Goal: Task Accomplishment & Management: Manage account settings

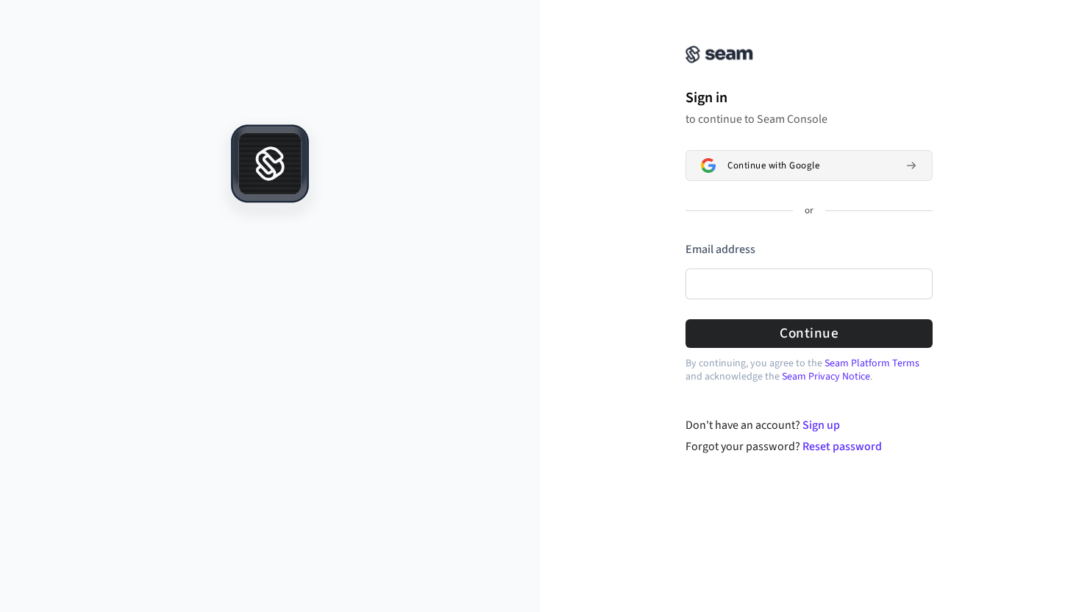
click at [751, 163] on span "Continue with Google" at bounding box center [773, 166] width 92 height 12
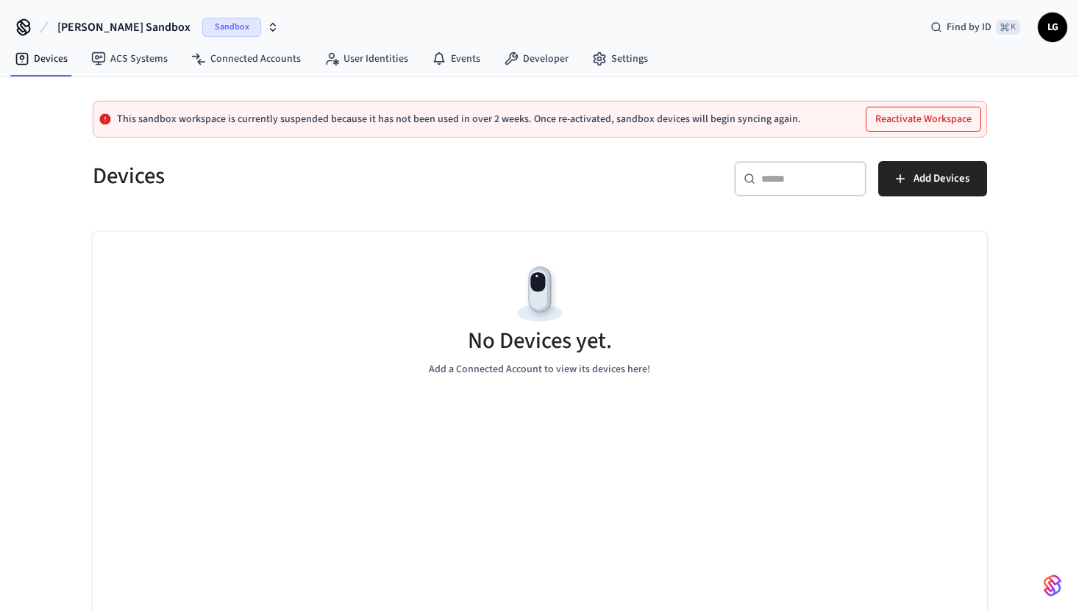
click at [921, 123] on button "Reactivate Workspace" at bounding box center [923, 119] width 114 height 24
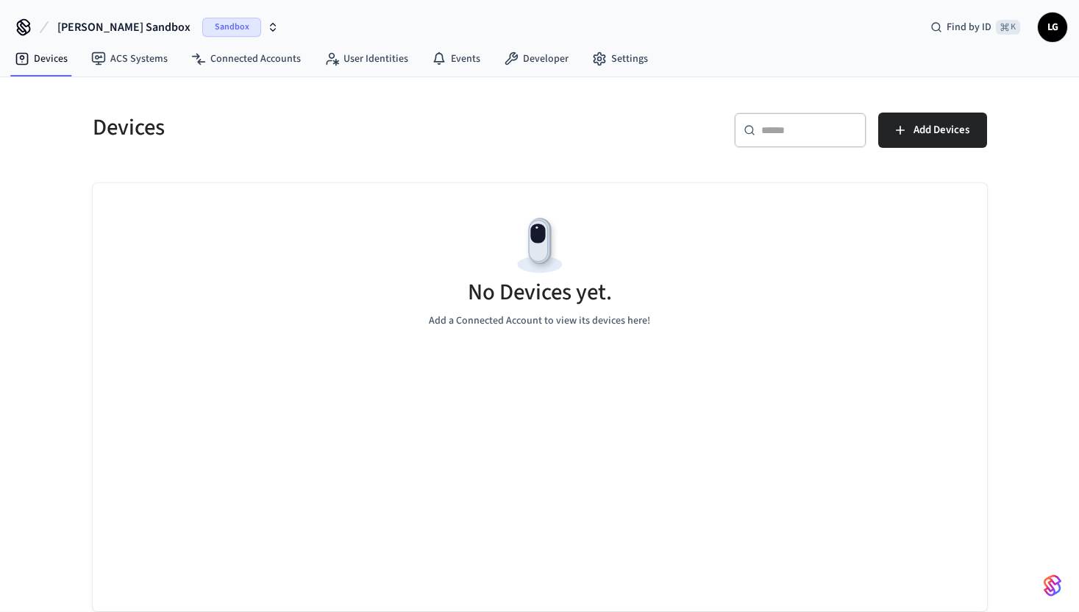
click at [207, 26] on span "Sandbox" at bounding box center [231, 27] width 59 height 19
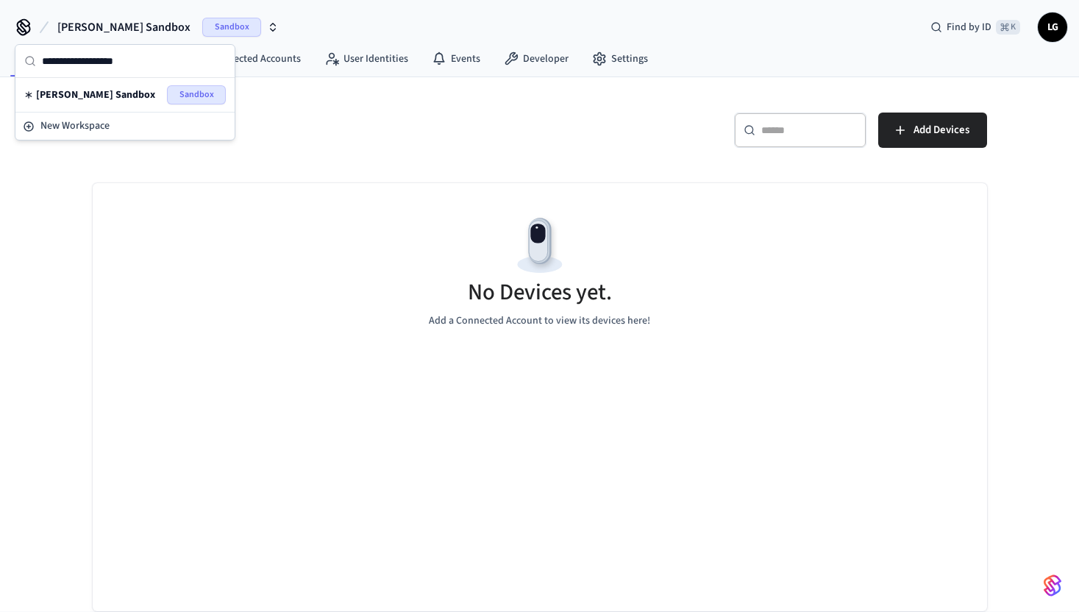
click at [207, 26] on span "Sandbox" at bounding box center [231, 27] width 59 height 19
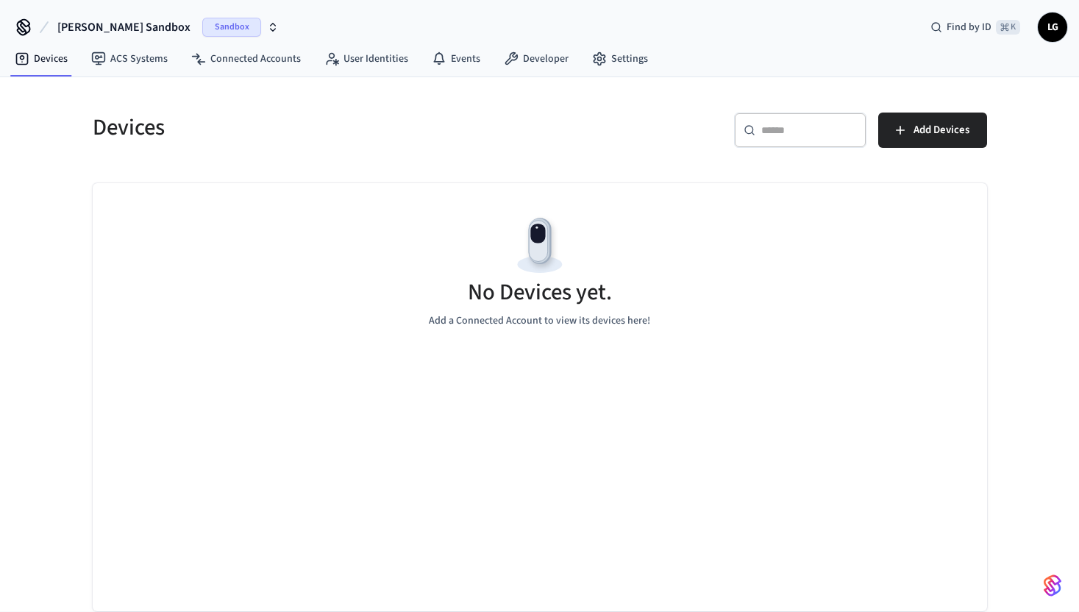
click at [236, 136] on h5 "Devices" at bounding box center [312, 128] width 438 height 30
click at [29, 29] on icon at bounding box center [24, 31] width 13 height 10
